Goal: Information Seeking & Learning: Learn about a topic

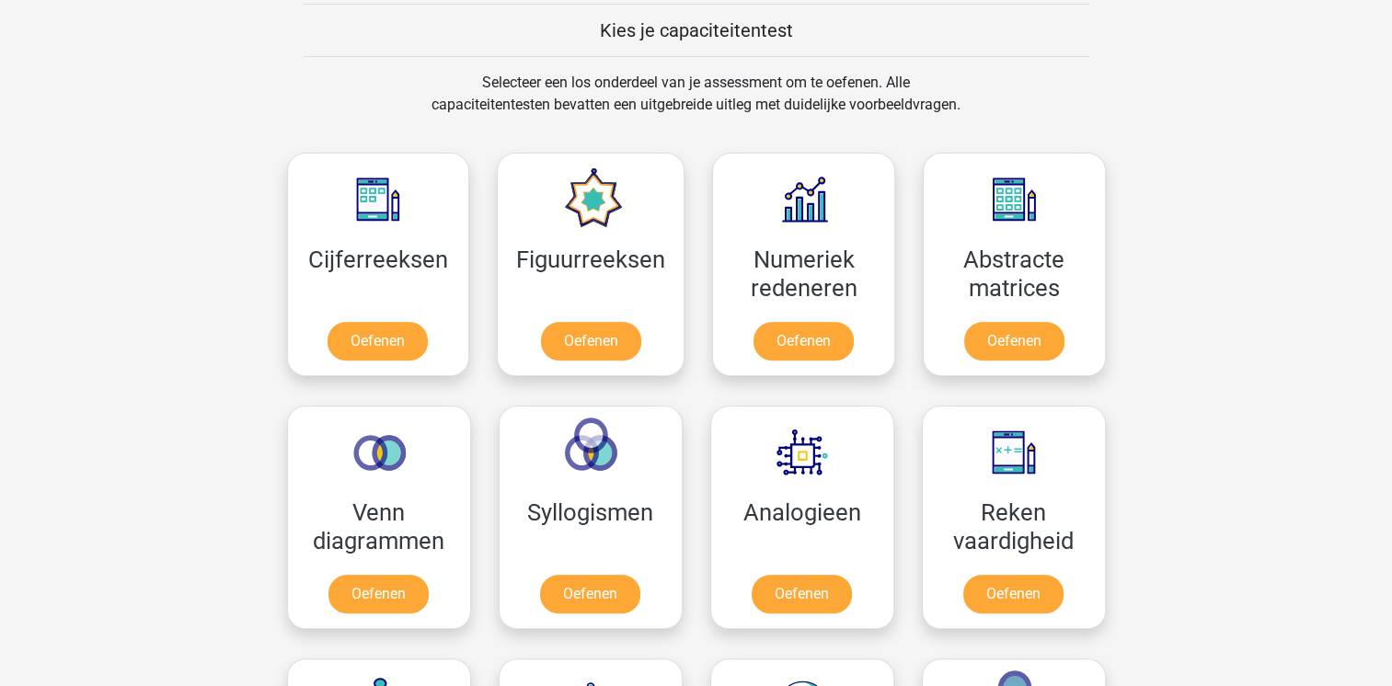
scroll to position [736, 0]
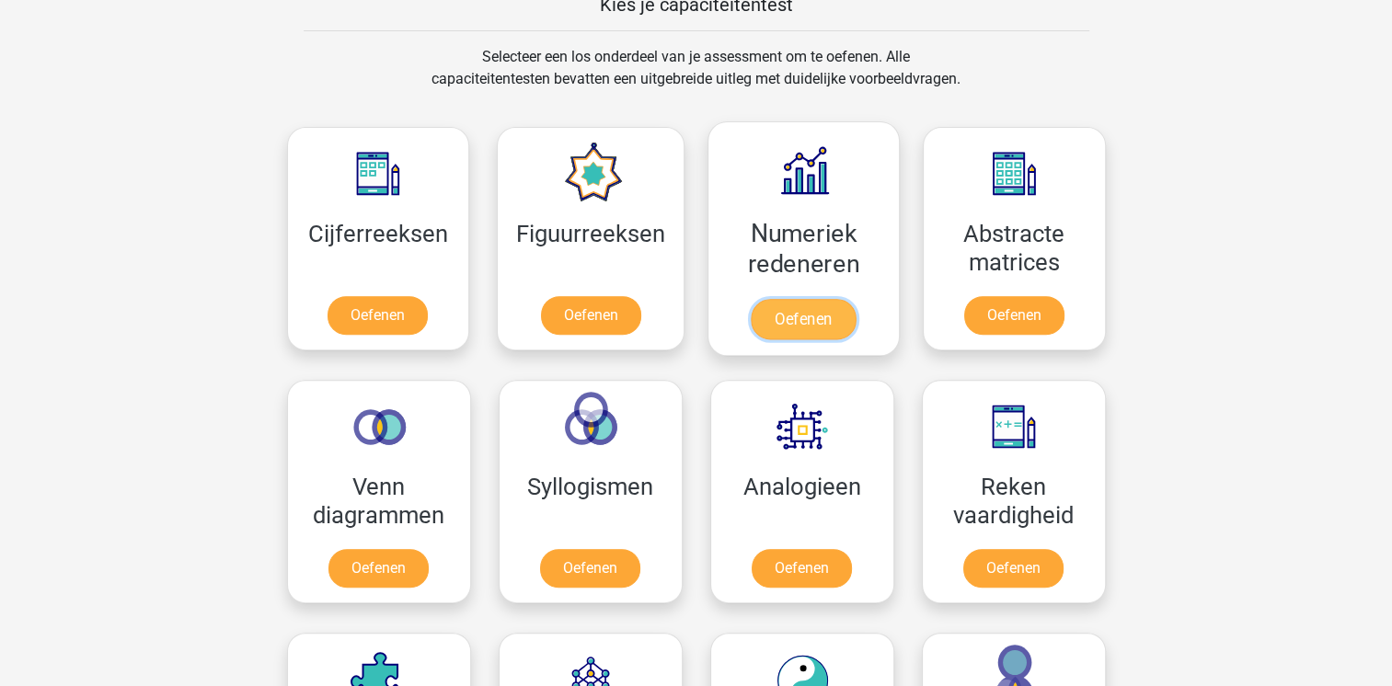
click at [835, 315] on link "Oefenen" at bounding box center [803, 319] width 105 height 40
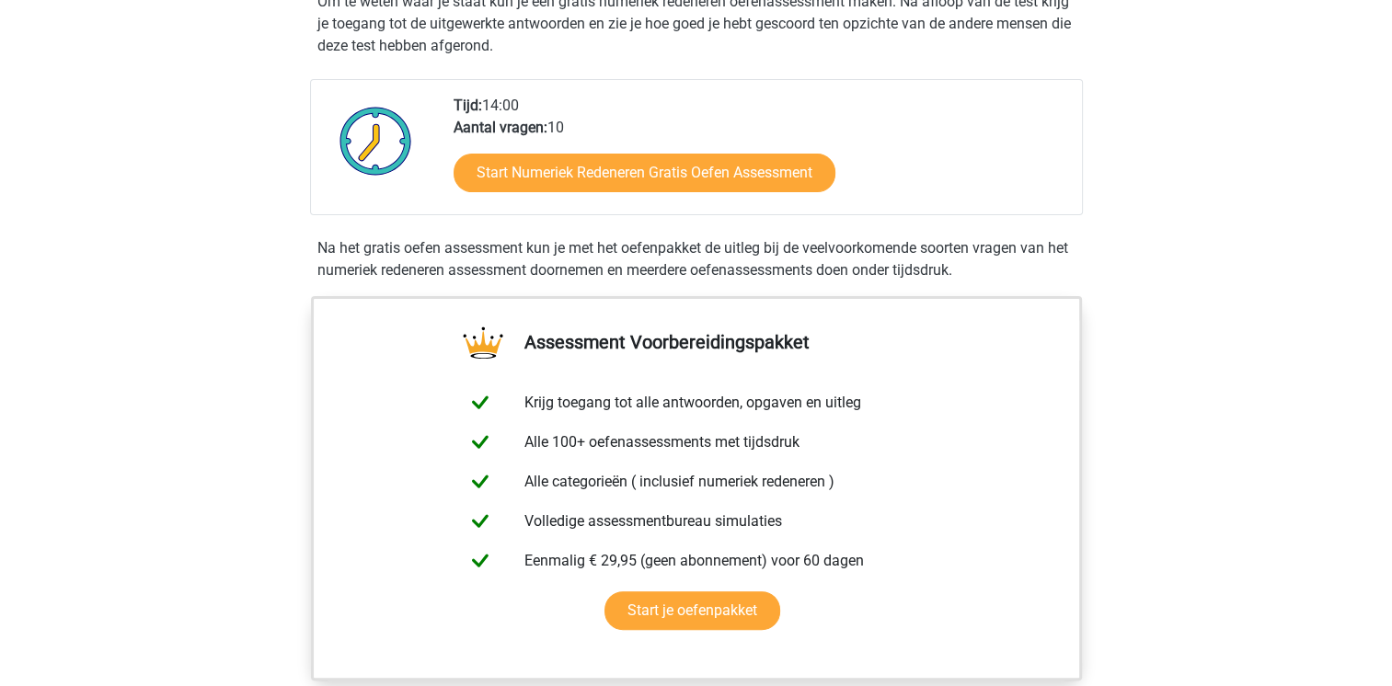
scroll to position [460, 0]
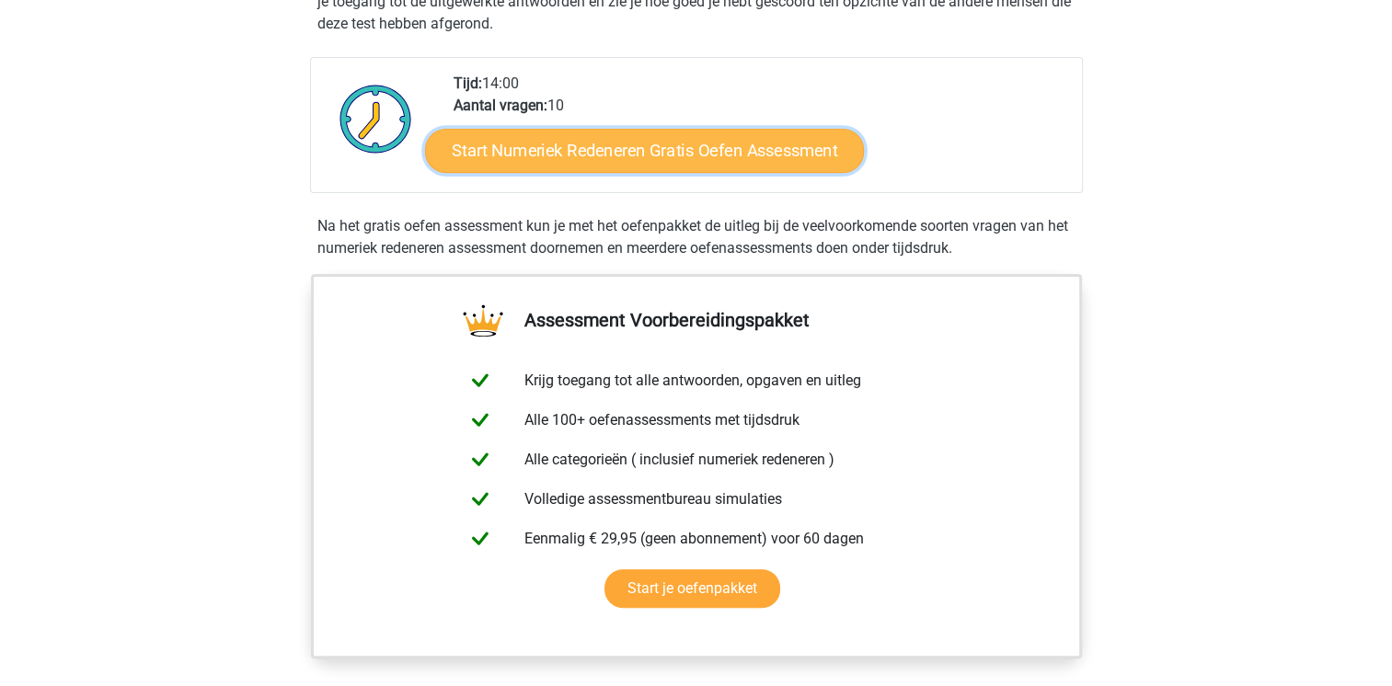
click at [523, 149] on link "Start Numeriek Redeneren Gratis Oefen Assessment" at bounding box center [644, 150] width 439 height 44
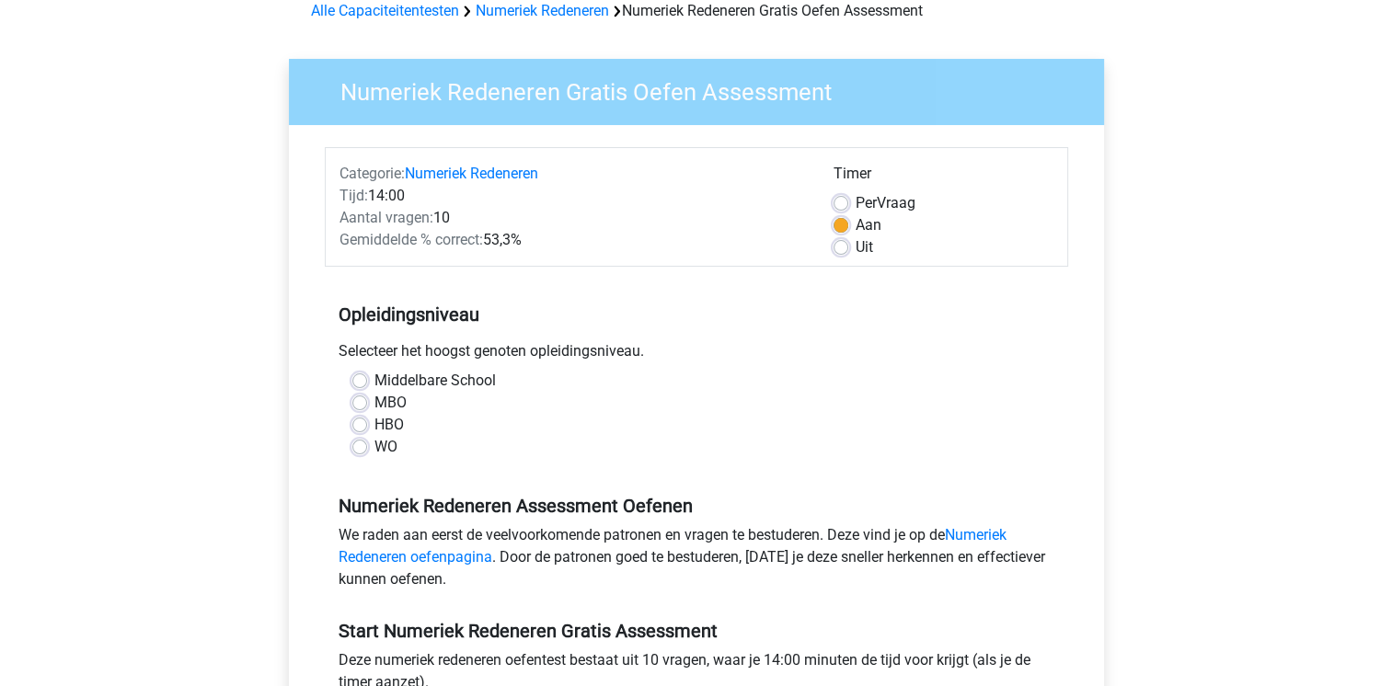
scroll to position [184, 0]
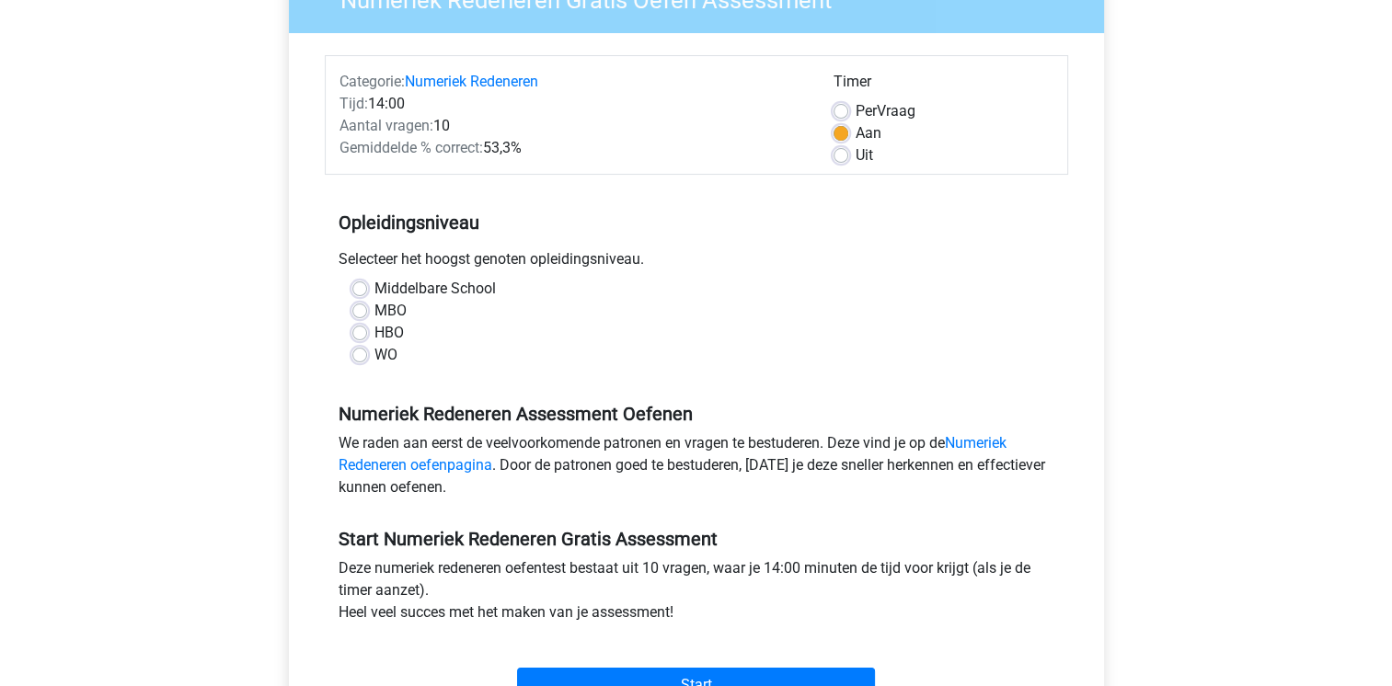
click at [352, 280] on div "Middelbare School" at bounding box center [696, 289] width 688 height 22
click at [374, 287] on label "Middelbare School" at bounding box center [434, 289] width 121 height 22
click at [364, 287] on input "Middelbare School" at bounding box center [359, 287] width 15 height 18
radio input "true"
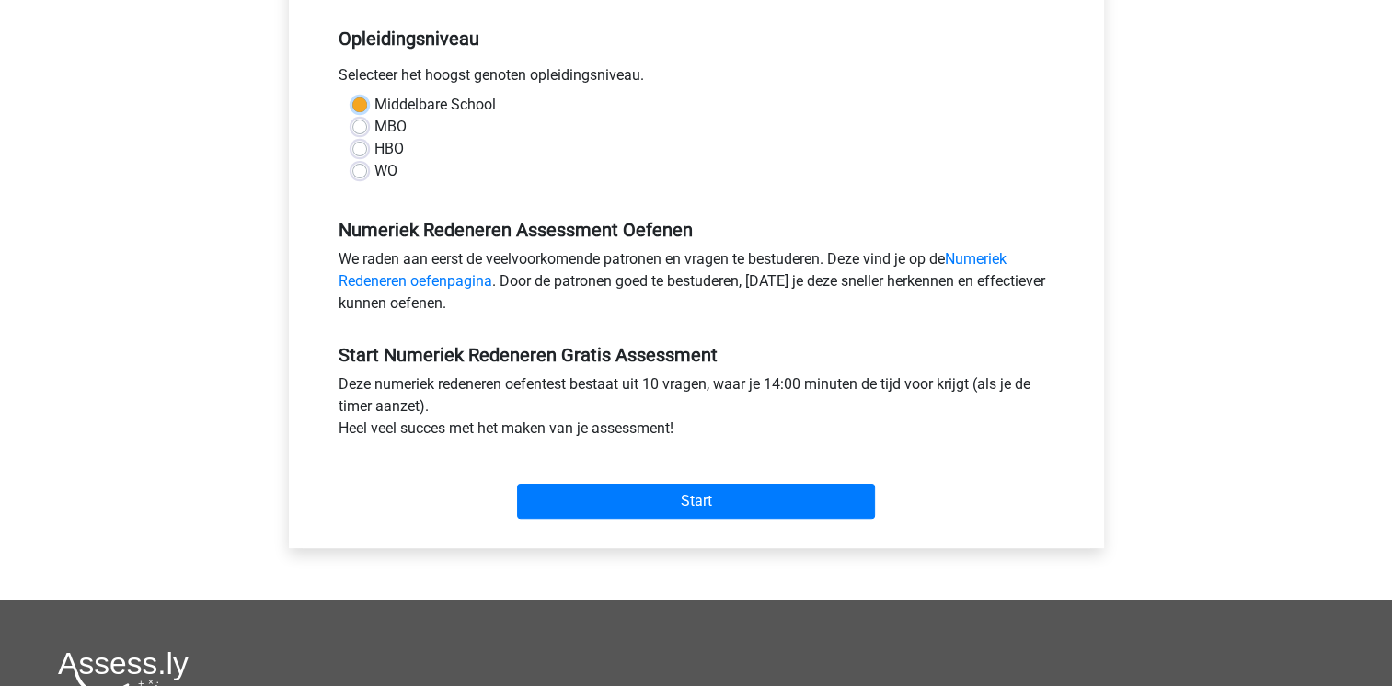
scroll to position [276, 0]
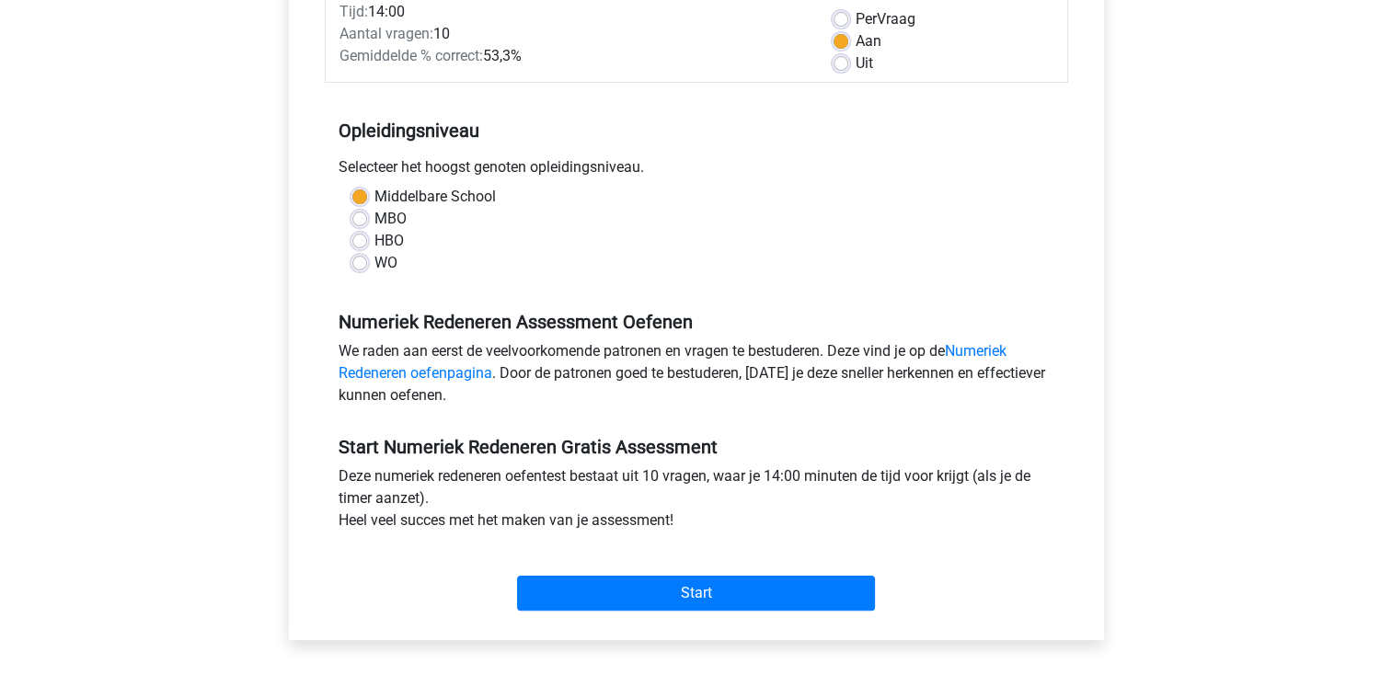
click at [374, 198] on label "Middelbare School" at bounding box center [434, 197] width 121 height 22
click at [361, 198] on input "Middelbare School" at bounding box center [359, 195] width 15 height 18
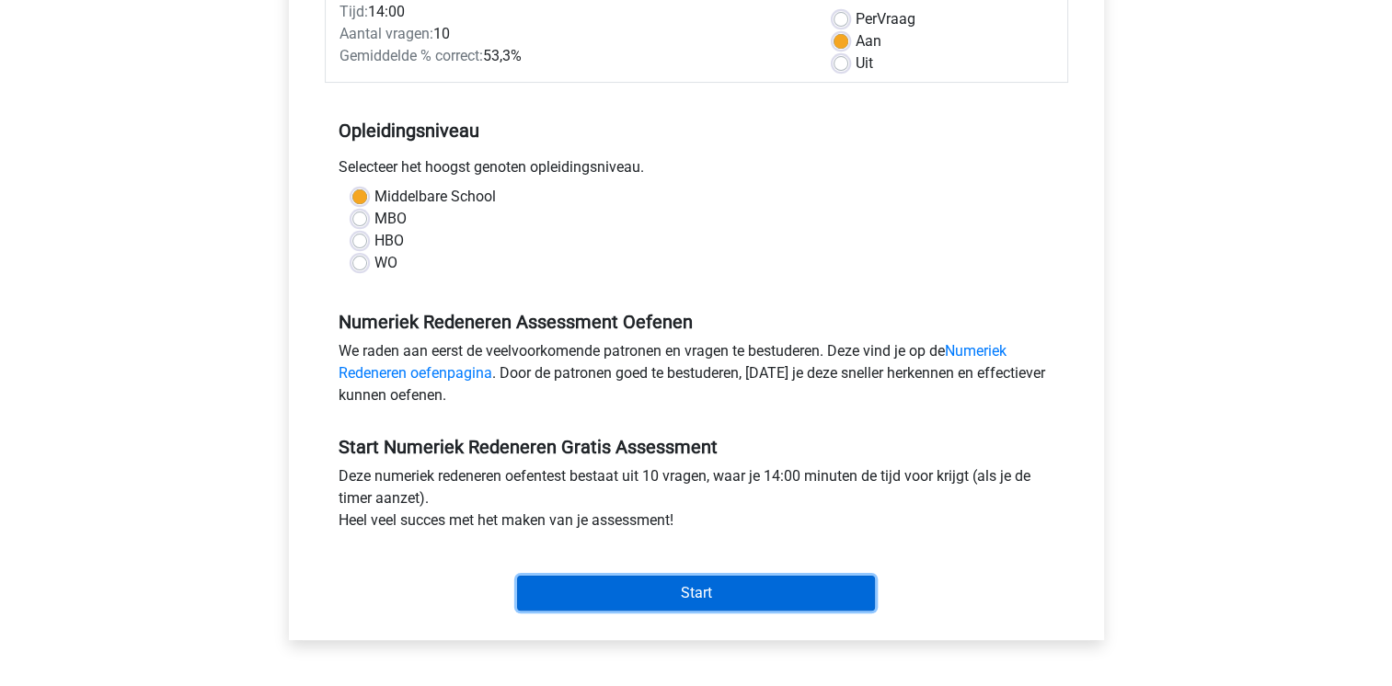
click at [567, 595] on input "Start" at bounding box center [696, 593] width 358 height 35
